Goal: Information Seeking & Learning: Learn about a topic

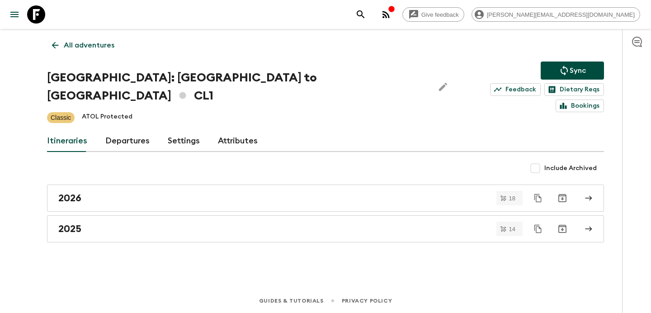
click at [85, 52] on link "All adventures" at bounding box center [83, 45] width 72 height 18
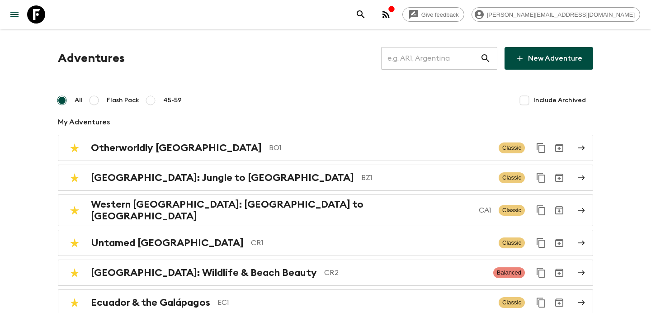
click at [434, 63] on input "text" at bounding box center [430, 58] width 99 height 25
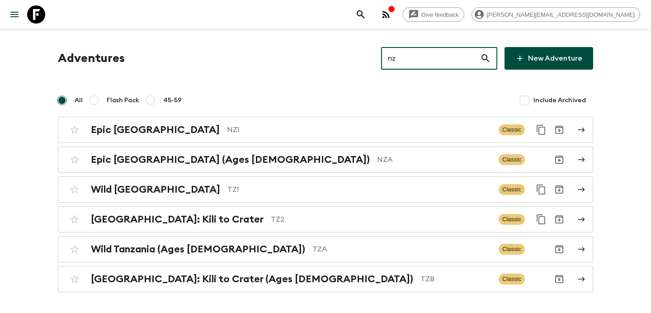
type input "nz1"
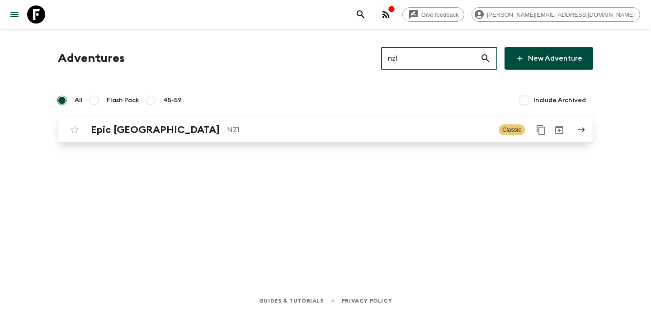
click at [279, 126] on p "NZ1" at bounding box center [359, 129] width 264 height 11
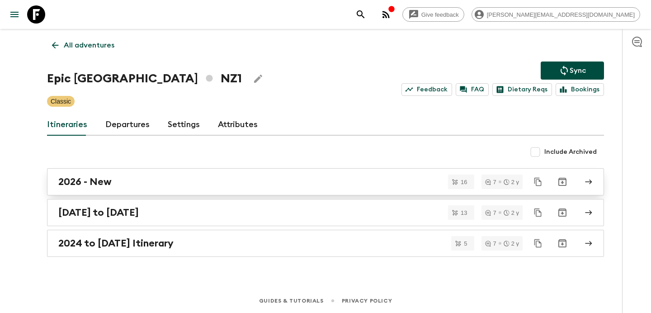
click at [236, 182] on div "2026 - New" at bounding box center [316, 182] width 517 height 12
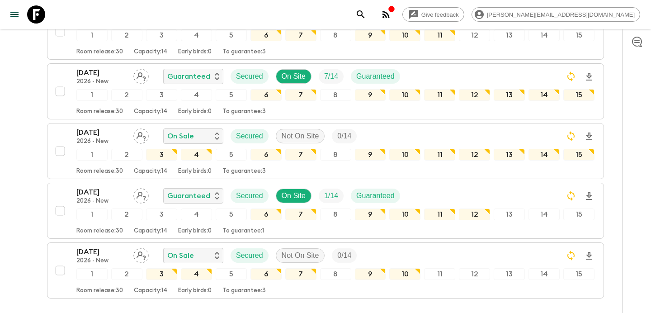
scroll to position [897, 0]
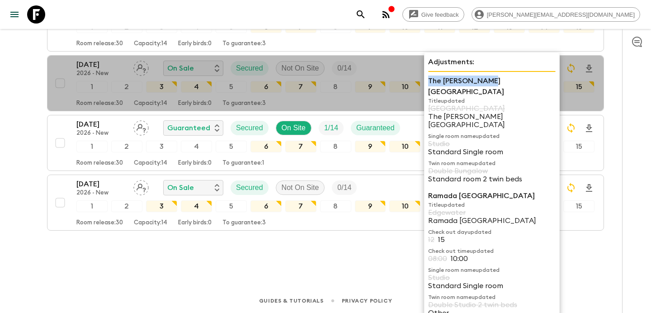
drag, startPoint x: 429, startPoint y: 79, endPoint x: 487, endPoint y: 83, distance: 58.4
click at [487, 83] on p "The [PERSON_NAME][GEOGRAPHIC_DATA]" at bounding box center [491, 86] width 127 height 22
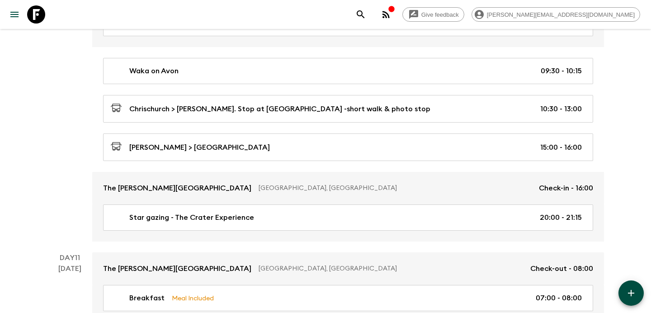
scroll to position [2164, 0]
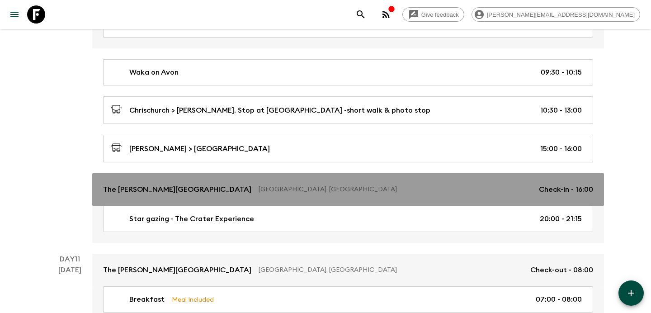
click at [325, 176] on link "The [PERSON_NAME][GEOGRAPHIC_DATA], [GEOGRAPHIC_DATA] Check-in - 16:00" at bounding box center [348, 189] width 512 height 33
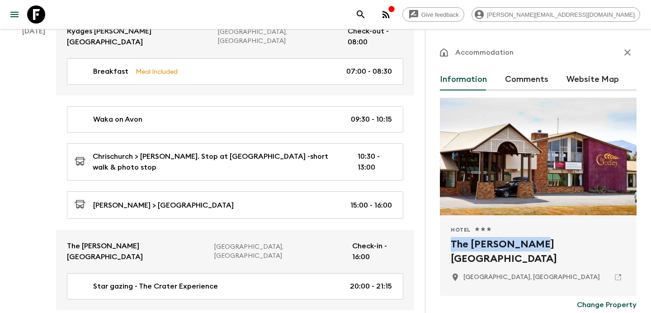
drag, startPoint x: 452, startPoint y: 243, endPoint x: 544, endPoint y: 253, distance: 93.2
click at [544, 253] on h2 "The [PERSON_NAME][GEOGRAPHIC_DATA]" at bounding box center [538, 251] width 175 height 29
copy h2 "The [PERSON_NAME][GEOGRAPHIC_DATA]"
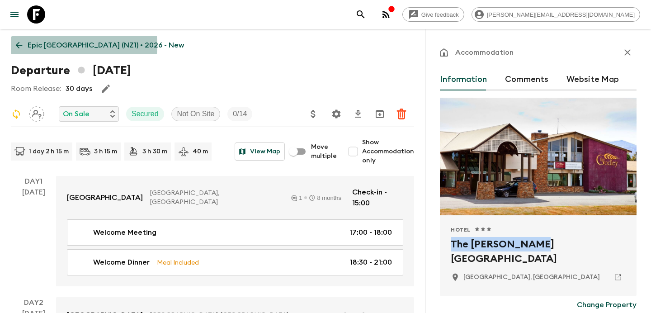
click at [63, 45] on p "Epic [GEOGRAPHIC_DATA] (NZ1) • 2026 - New" at bounding box center [106, 45] width 156 height 11
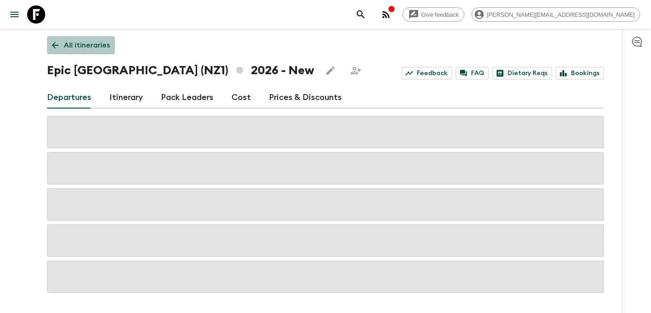
click at [81, 45] on p "All itineraries" at bounding box center [87, 45] width 46 height 11
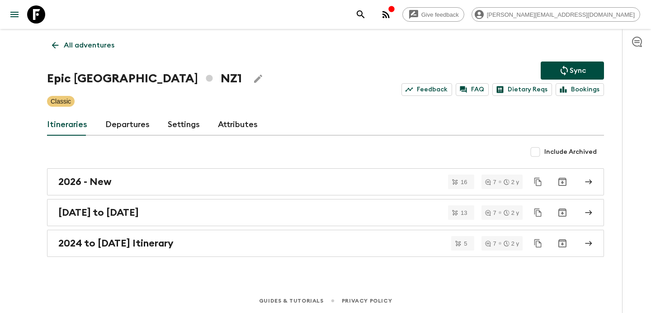
click at [81, 45] on p "All adventures" at bounding box center [89, 45] width 51 height 11
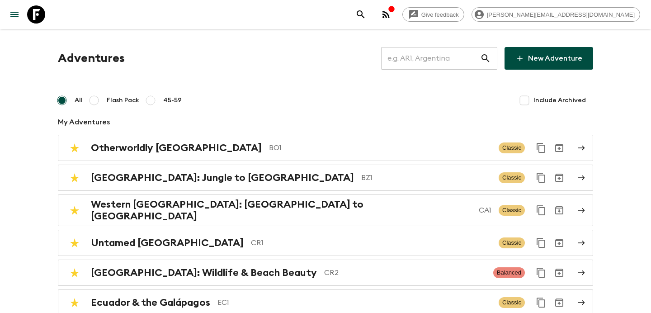
click at [433, 58] on input "text" at bounding box center [430, 58] width 99 height 25
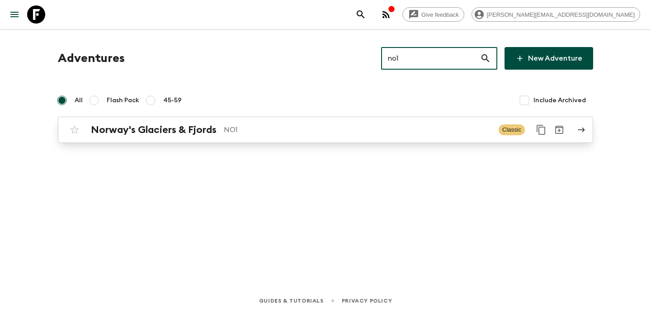
type input "no1"
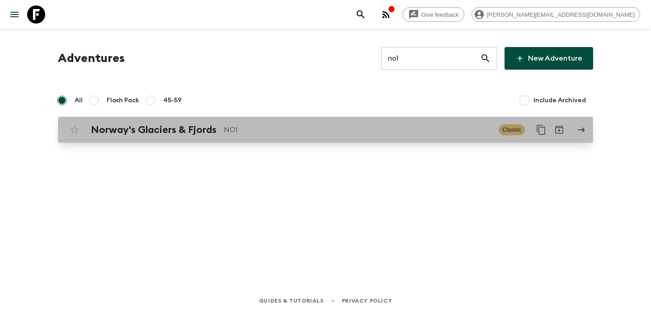
click at [299, 122] on div "Norway's Glaciers & Fjords NO1 Classic" at bounding box center [308, 130] width 485 height 18
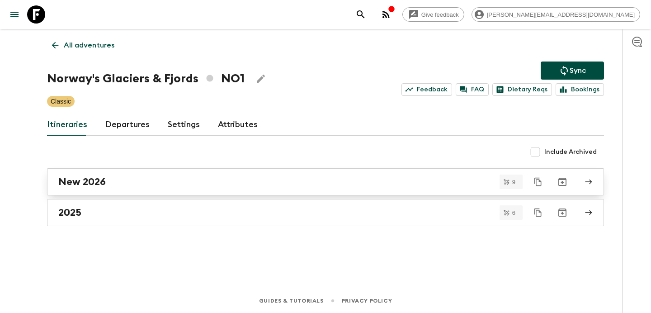
click at [220, 181] on div "New 2026" at bounding box center [316, 182] width 517 height 12
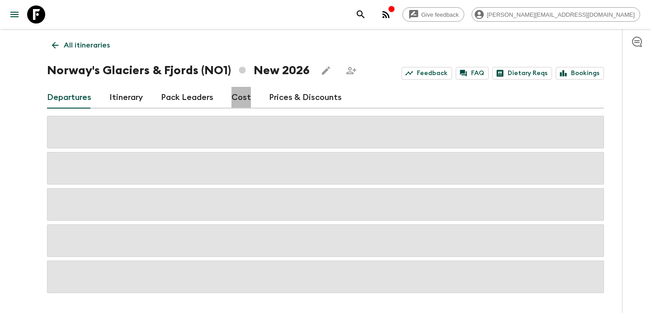
click at [237, 99] on link "Cost" at bounding box center [240, 98] width 19 height 22
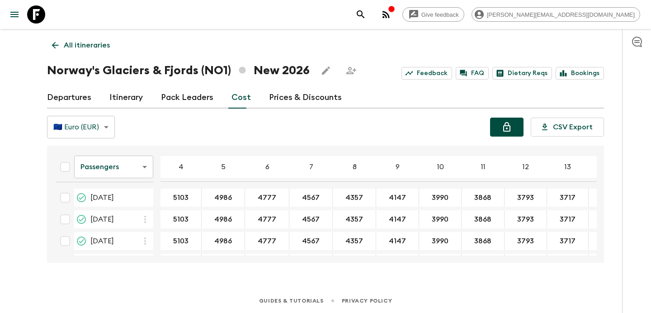
click at [391, 19] on icon "button" at bounding box center [386, 14] width 11 height 11
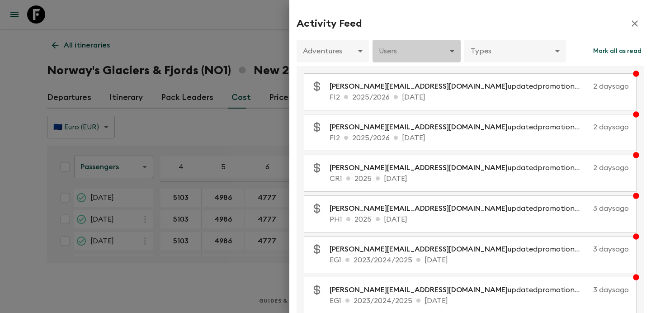
click at [419, 47] on body "Give feedback [PERSON_NAME][EMAIL_ADDRESS][DOMAIN_NAME] All itineraries Norway'…" at bounding box center [325, 156] width 651 height 313
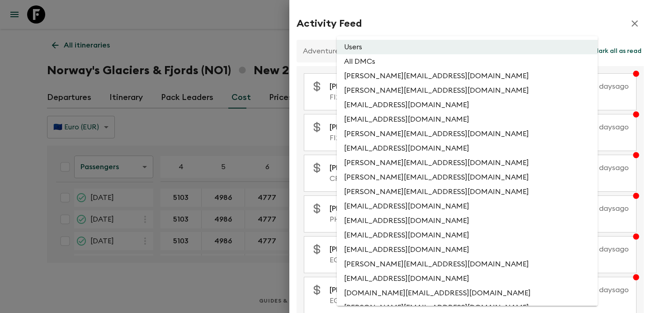
click at [408, 64] on li "All DMCs" at bounding box center [467, 61] width 261 height 14
type input "EXTERNAL_ONLY"
